Goal: Information Seeking & Learning: Understand process/instructions

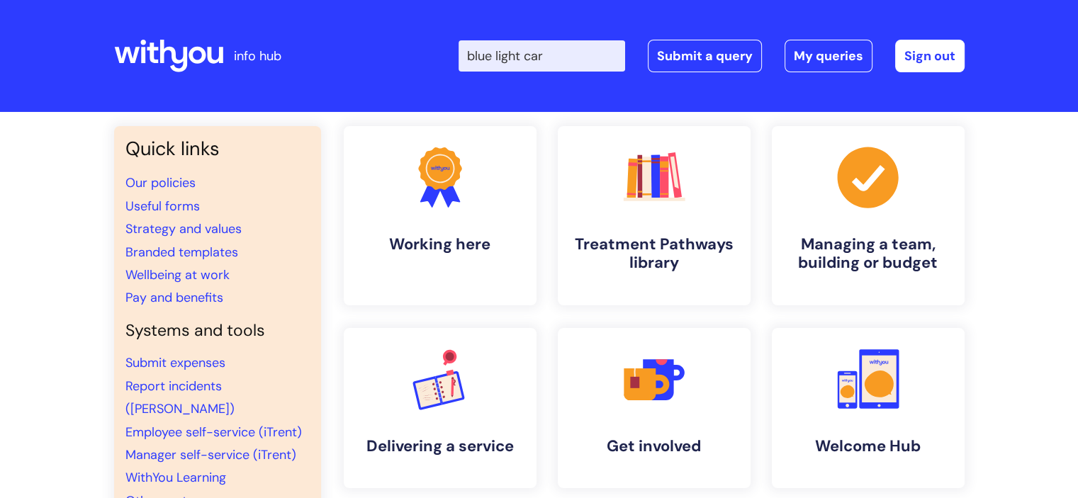
type input "blue light card"
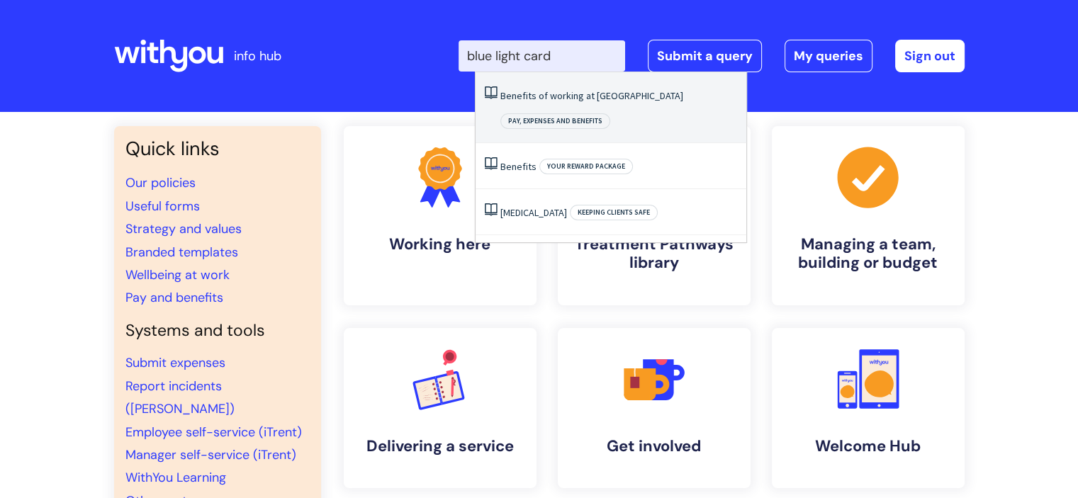
click at [570, 79] on li "Benefits of working at WithYou Pay, expenses and benefits" at bounding box center [611, 107] width 271 height 71
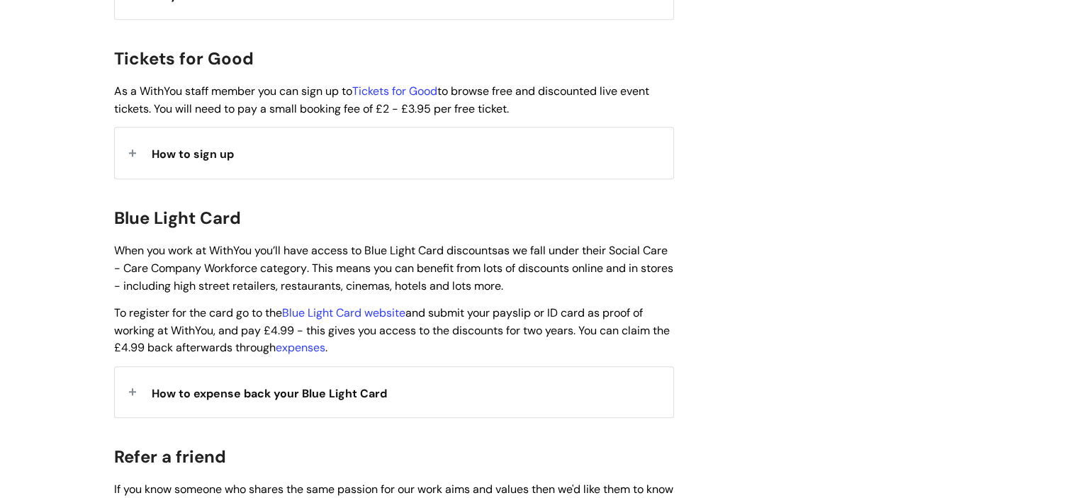
scroll to position [1335, 0]
click at [367, 386] on span "How to expense back your Blue Light Card" at bounding box center [269, 393] width 235 height 15
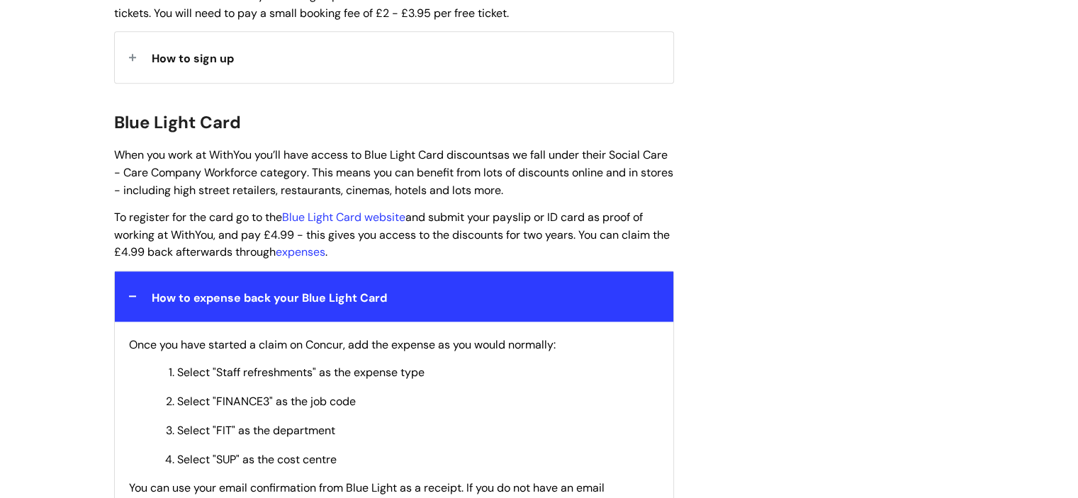
scroll to position [1431, 0]
drag, startPoint x: 114, startPoint y: 93, endPoint x: 375, endPoint y: 234, distance: 296.6
click at [375, 234] on div "Use this to find out what benefits you have by working at [GEOGRAPHIC_DATA]. Ti…" at bounding box center [394, 460] width 560 height 3170
copy div "Blue Light Card When you work at WithYou you’ll have access to Blue Light Card …"
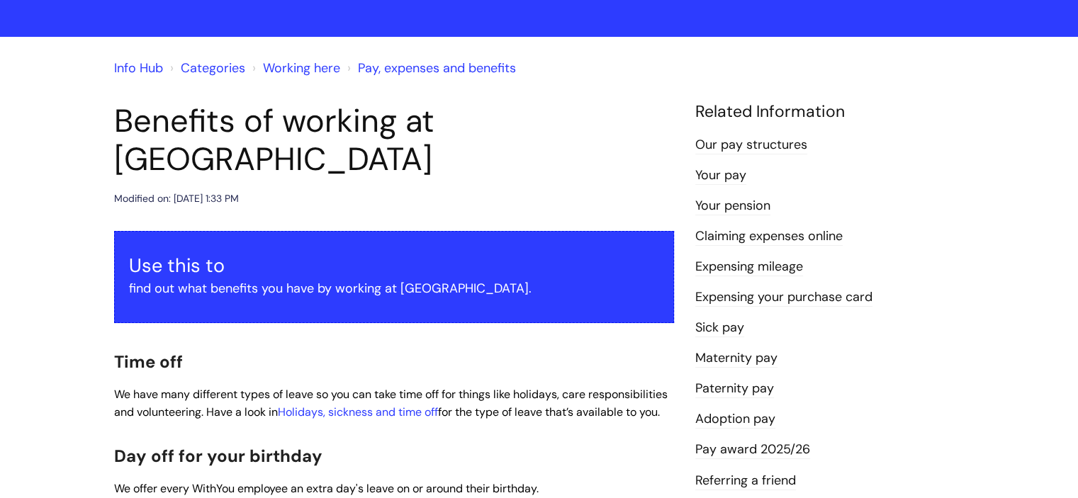
scroll to position [0, 0]
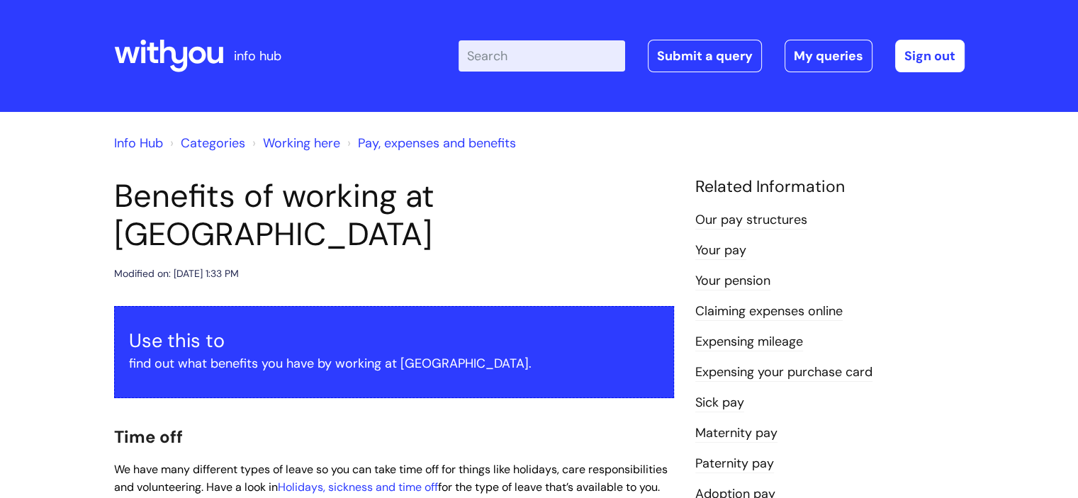
click at [437, 210] on h1 "Benefits of working at [GEOGRAPHIC_DATA]" at bounding box center [394, 215] width 560 height 77
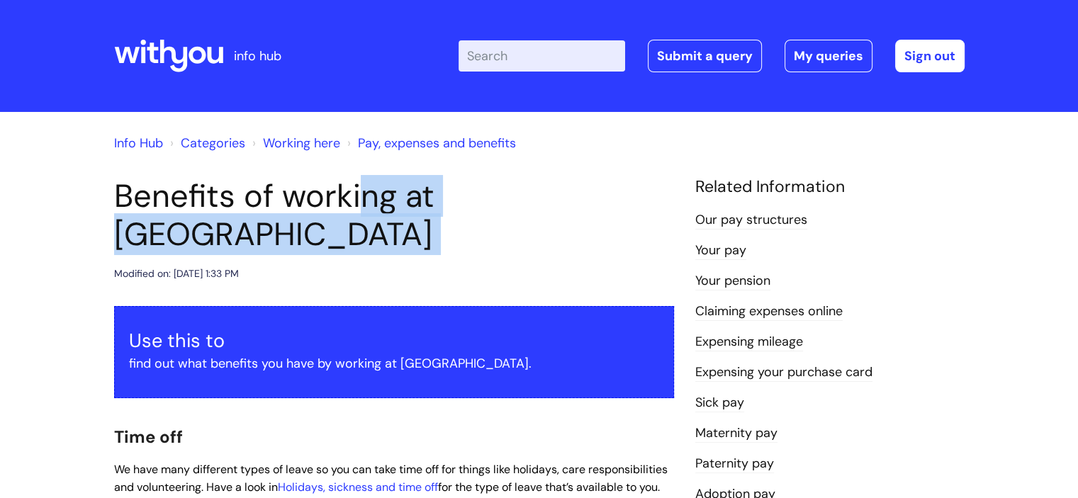
click at [437, 210] on h1 "Benefits of working at [GEOGRAPHIC_DATA]" at bounding box center [394, 215] width 560 height 77
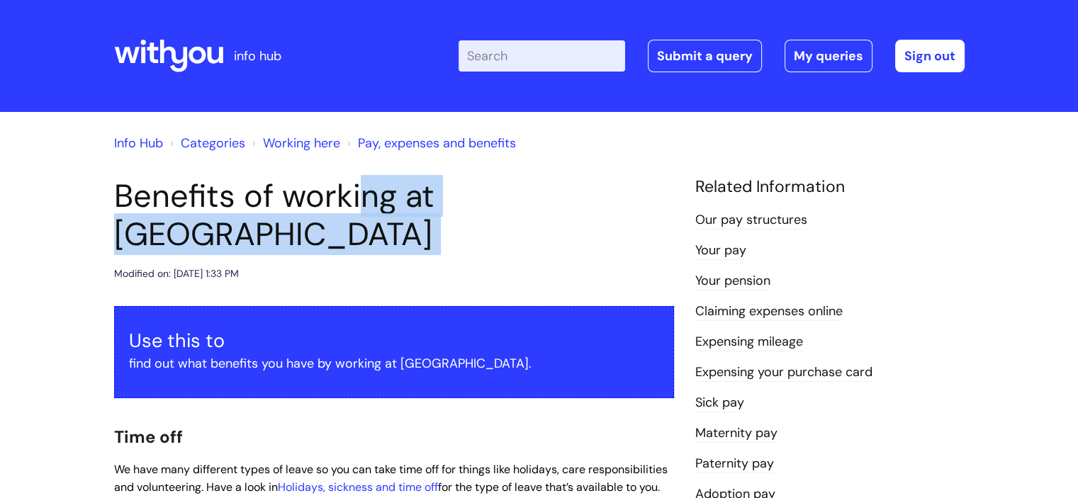
click at [437, 210] on h1 "Benefits of working at [GEOGRAPHIC_DATA]" at bounding box center [394, 215] width 560 height 77
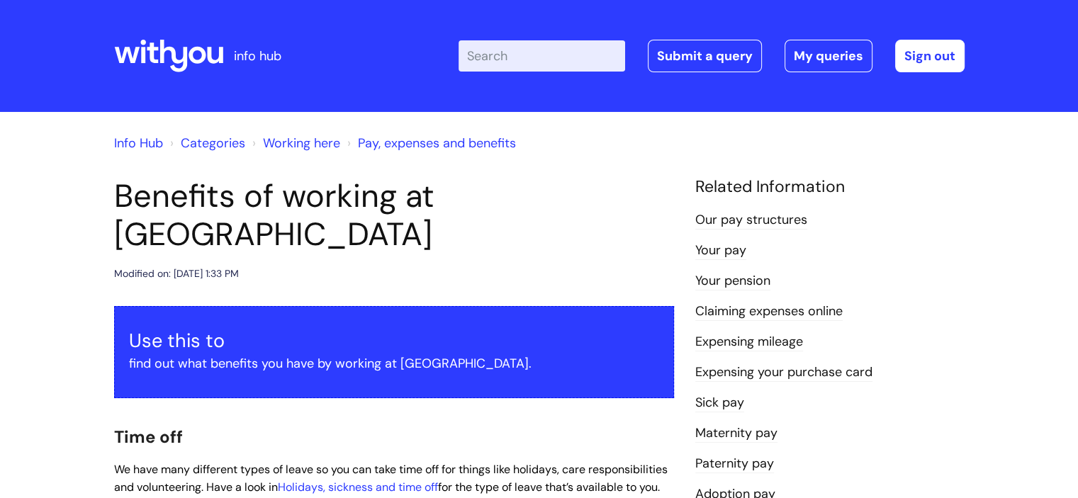
click at [381, 208] on h1 "Benefits of working at [GEOGRAPHIC_DATA]" at bounding box center [394, 215] width 560 height 77
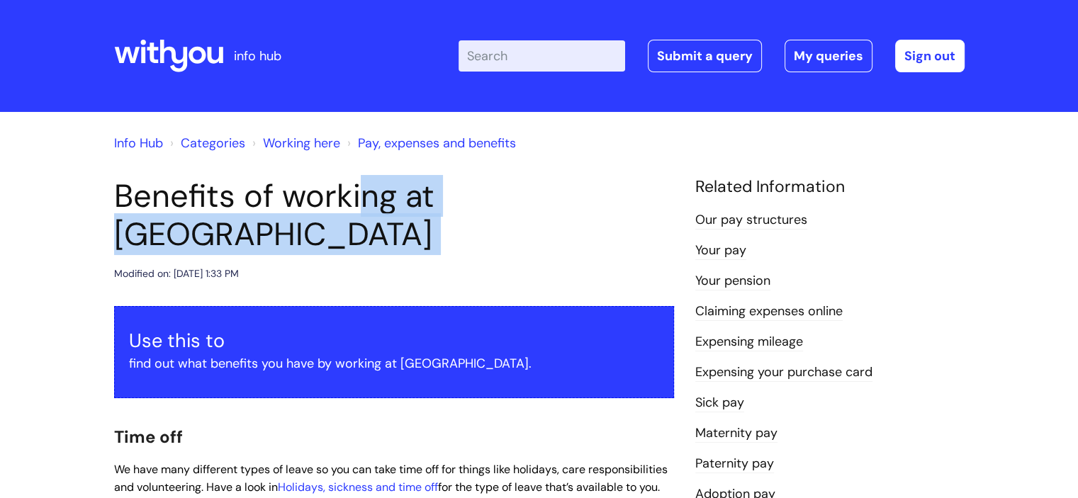
click at [381, 208] on h1 "Benefits of working at [GEOGRAPHIC_DATA]" at bounding box center [394, 215] width 560 height 77
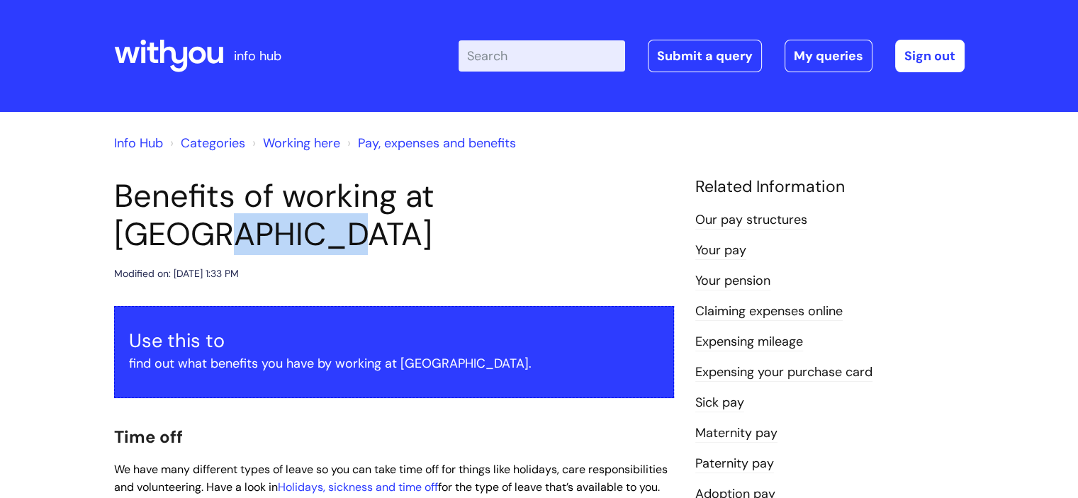
click at [381, 208] on h1 "Benefits of working at [GEOGRAPHIC_DATA]" at bounding box center [394, 215] width 560 height 77
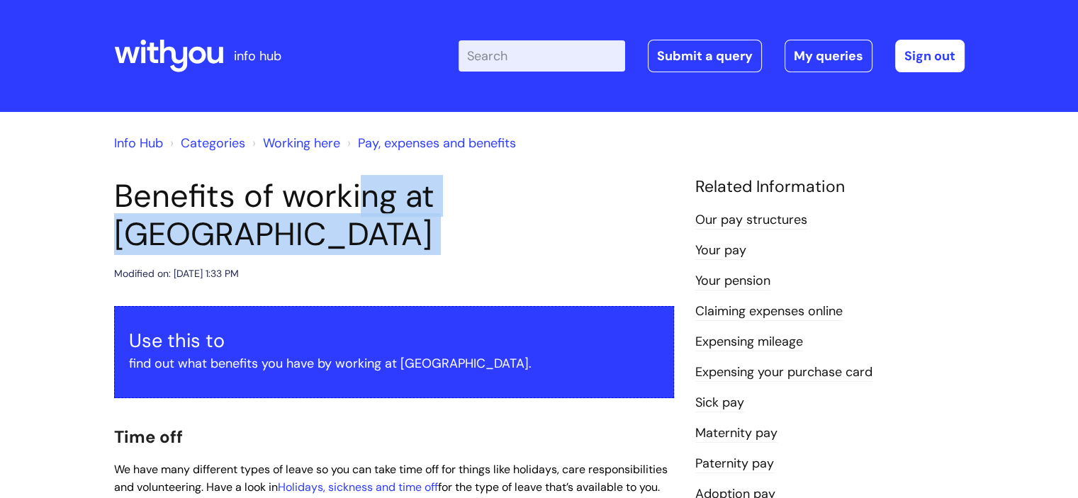
click at [381, 208] on h1 "Benefits of working at [GEOGRAPHIC_DATA]" at bounding box center [394, 215] width 560 height 77
click at [403, 198] on h1 "Benefits of working at [GEOGRAPHIC_DATA]" at bounding box center [394, 215] width 560 height 77
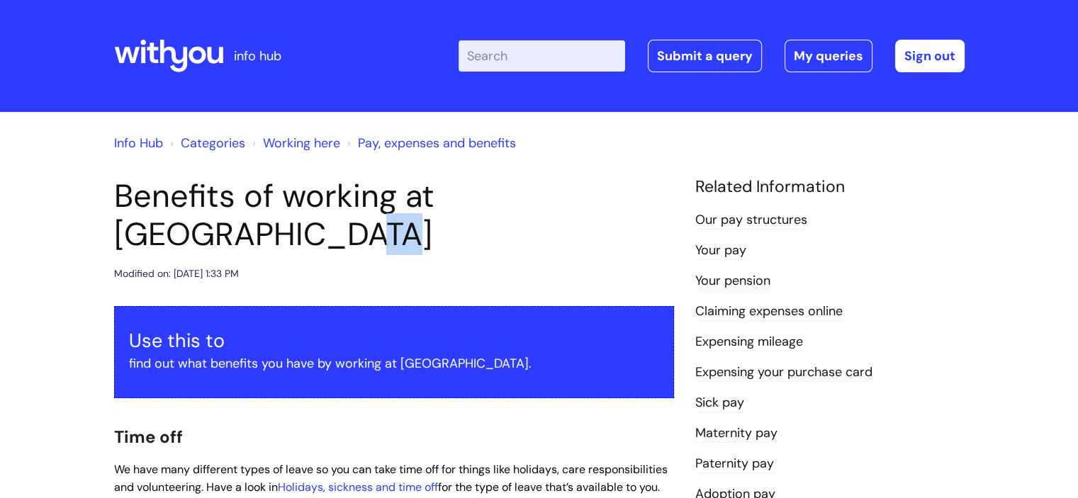
click at [403, 198] on h1 "Benefits of working at [GEOGRAPHIC_DATA]" at bounding box center [394, 215] width 560 height 77
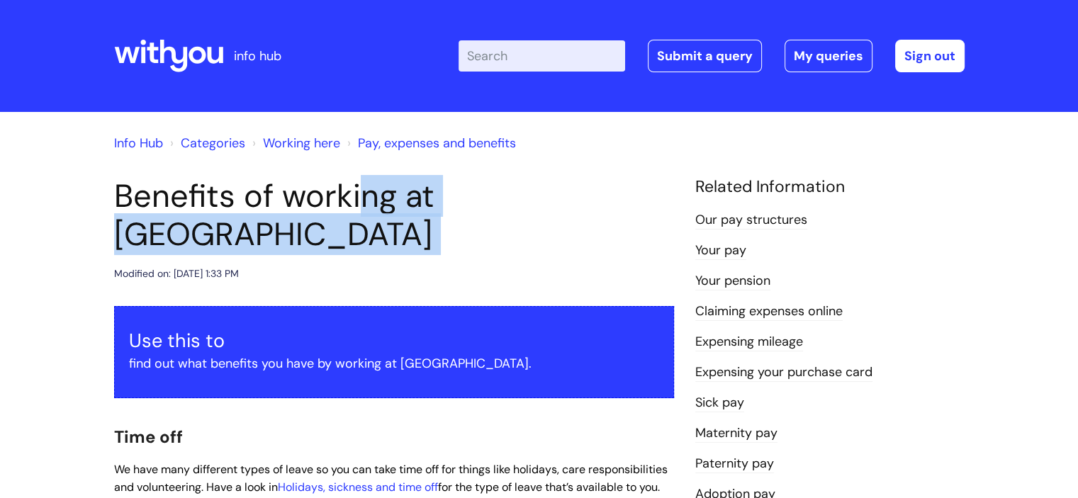
click at [403, 198] on h1 "Benefits of working at [GEOGRAPHIC_DATA]" at bounding box center [394, 215] width 560 height 77
